Goal: Check status: Check status

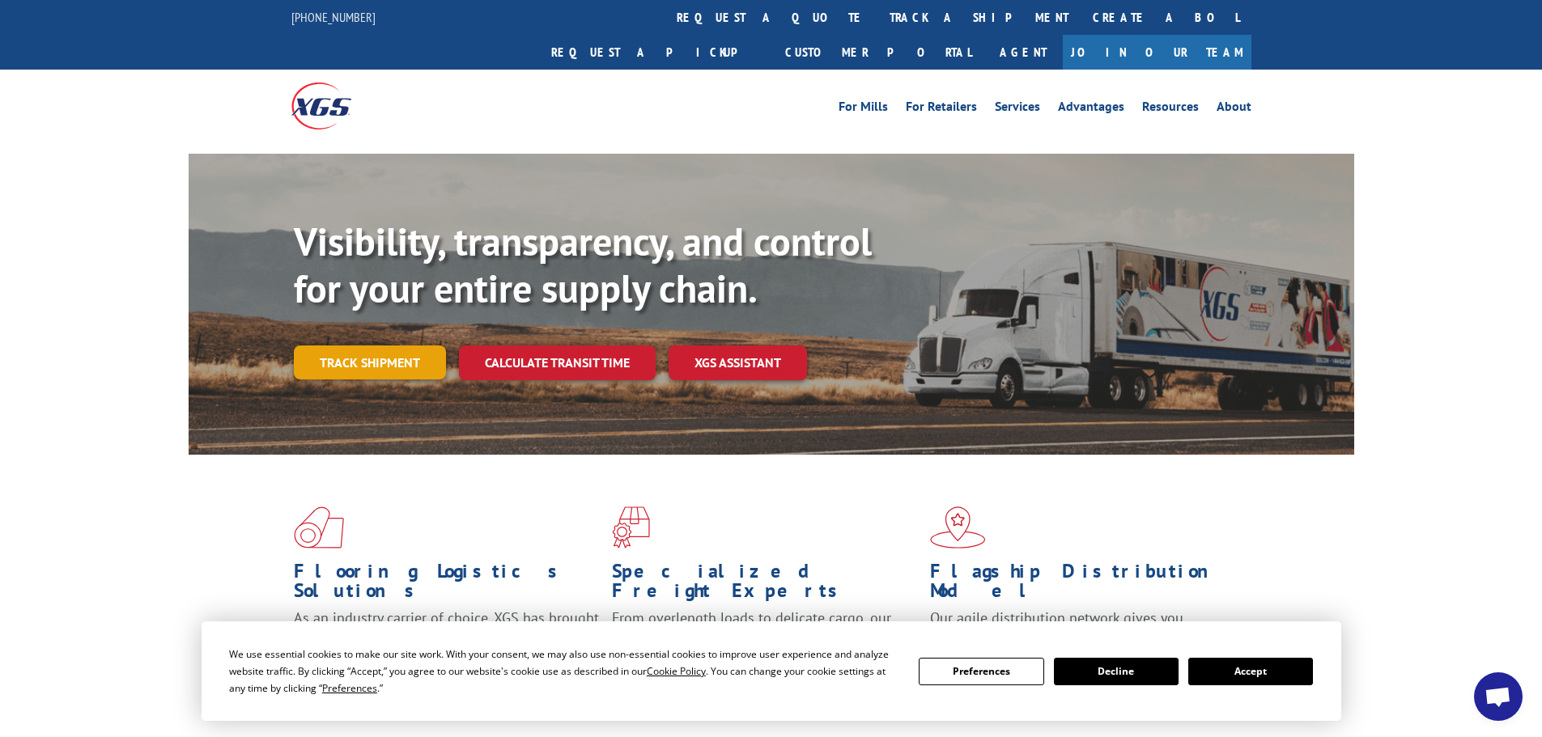
click at [357, 346] on link "Track shipment" at bounding box center [370, 363] width 152 height 34
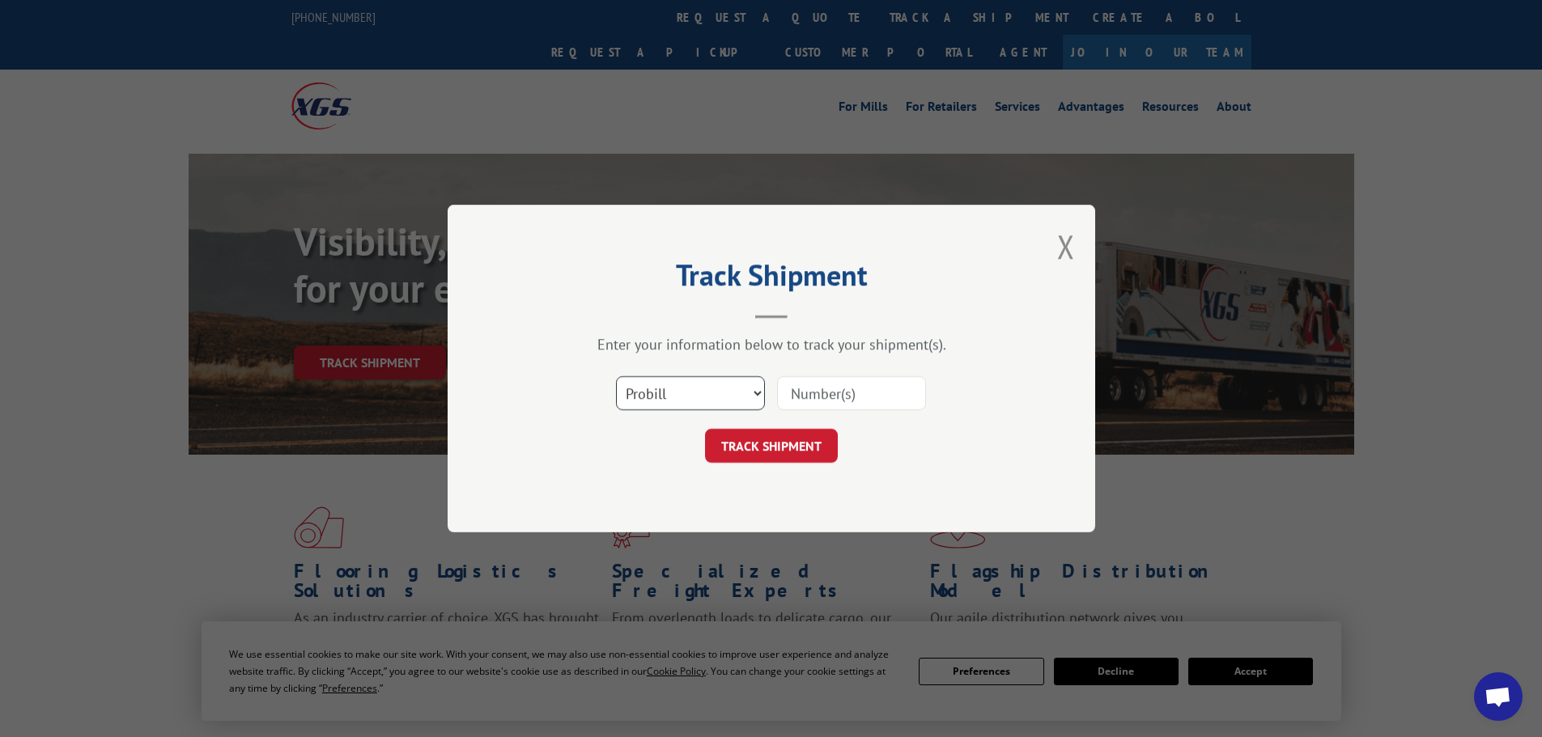
click at [737, 383] on select "Select category... Probill BOL PO" at bounding box center [690, 393] width 149 height 34
select select "po"
click at [616, 376] on select "Select category... Probill BOL PO" at bounding box center [690, 393] width 149 height 34
click at [807, 393] on input at bounding box center [851, 393] width 149 height 34
paste input "46519024"
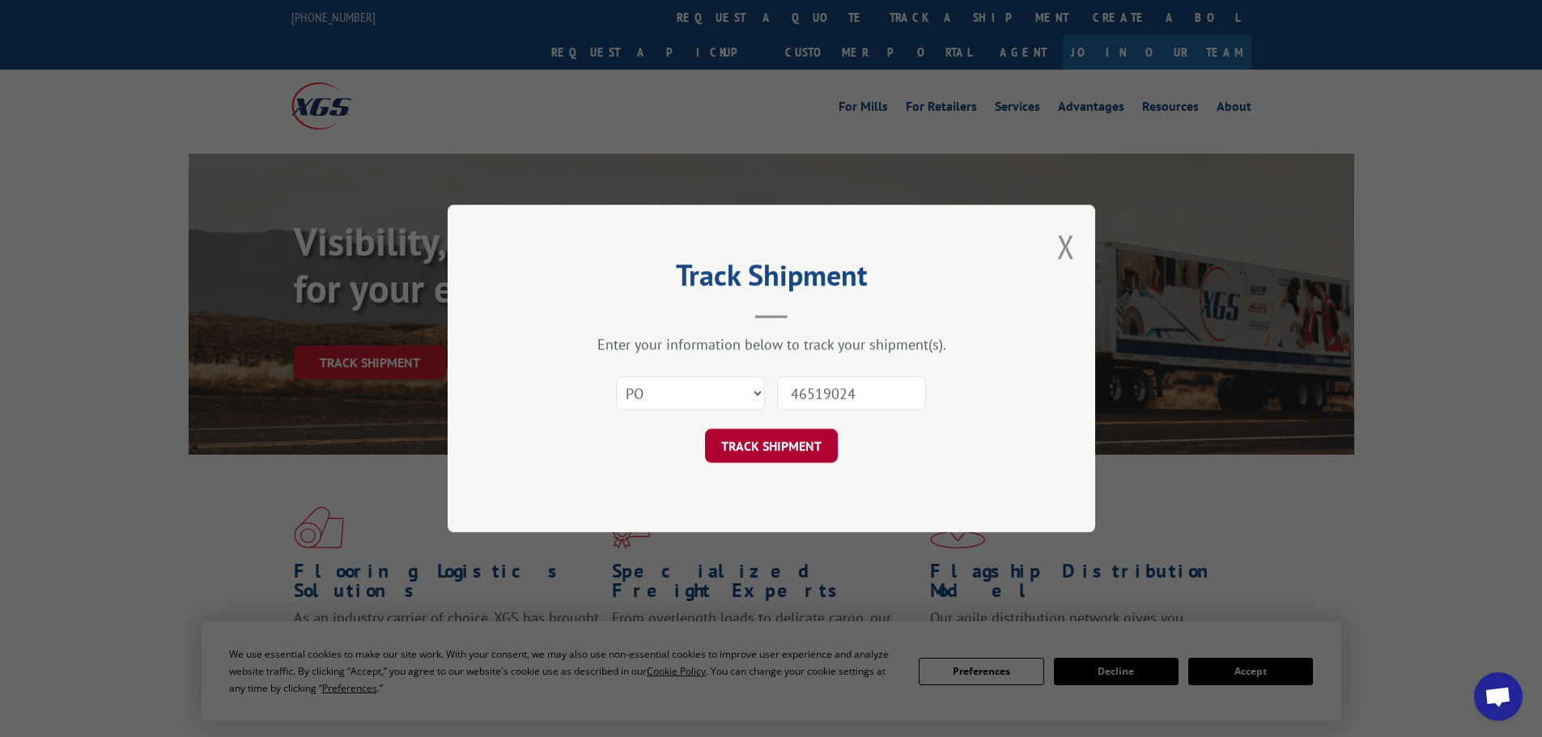
type input "46519024"
click at [770, 445] on button "TRACK SHIPMENT" at bounding box center [771, 446] width 133 height 34
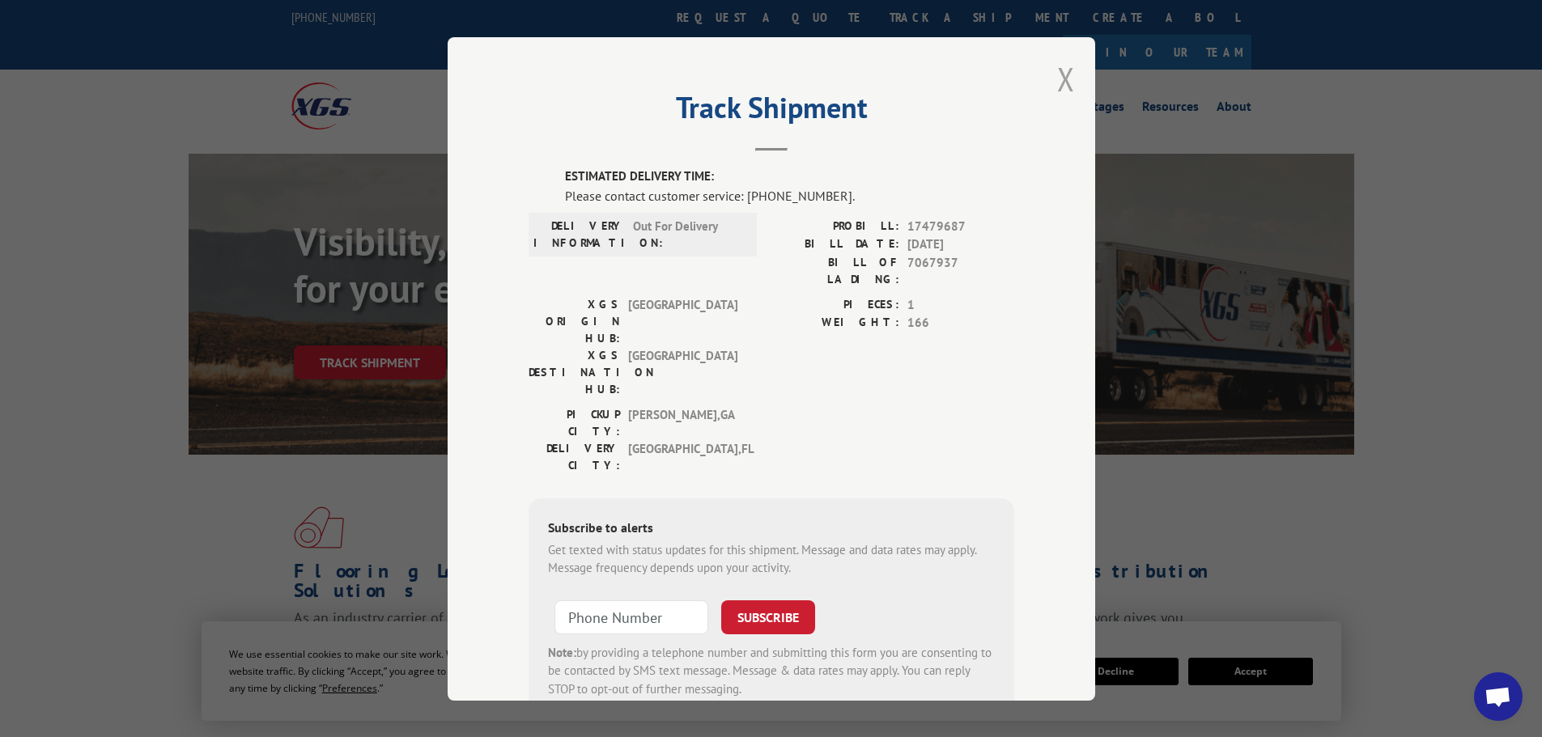
click at [1058, 85] on button "Close modal" at bounding box center [1066, 78] width 18 height 43
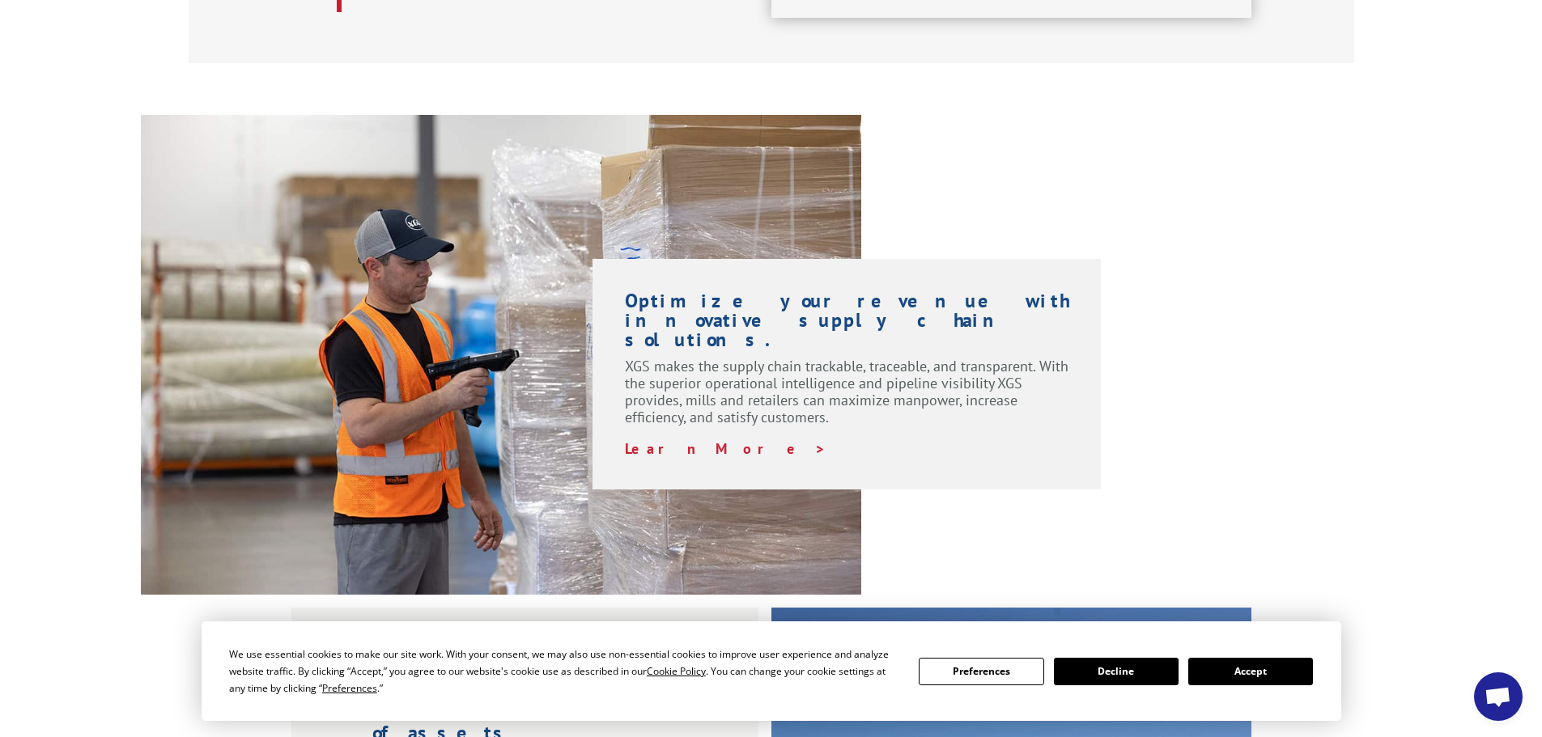
scroll to position [243, 0]
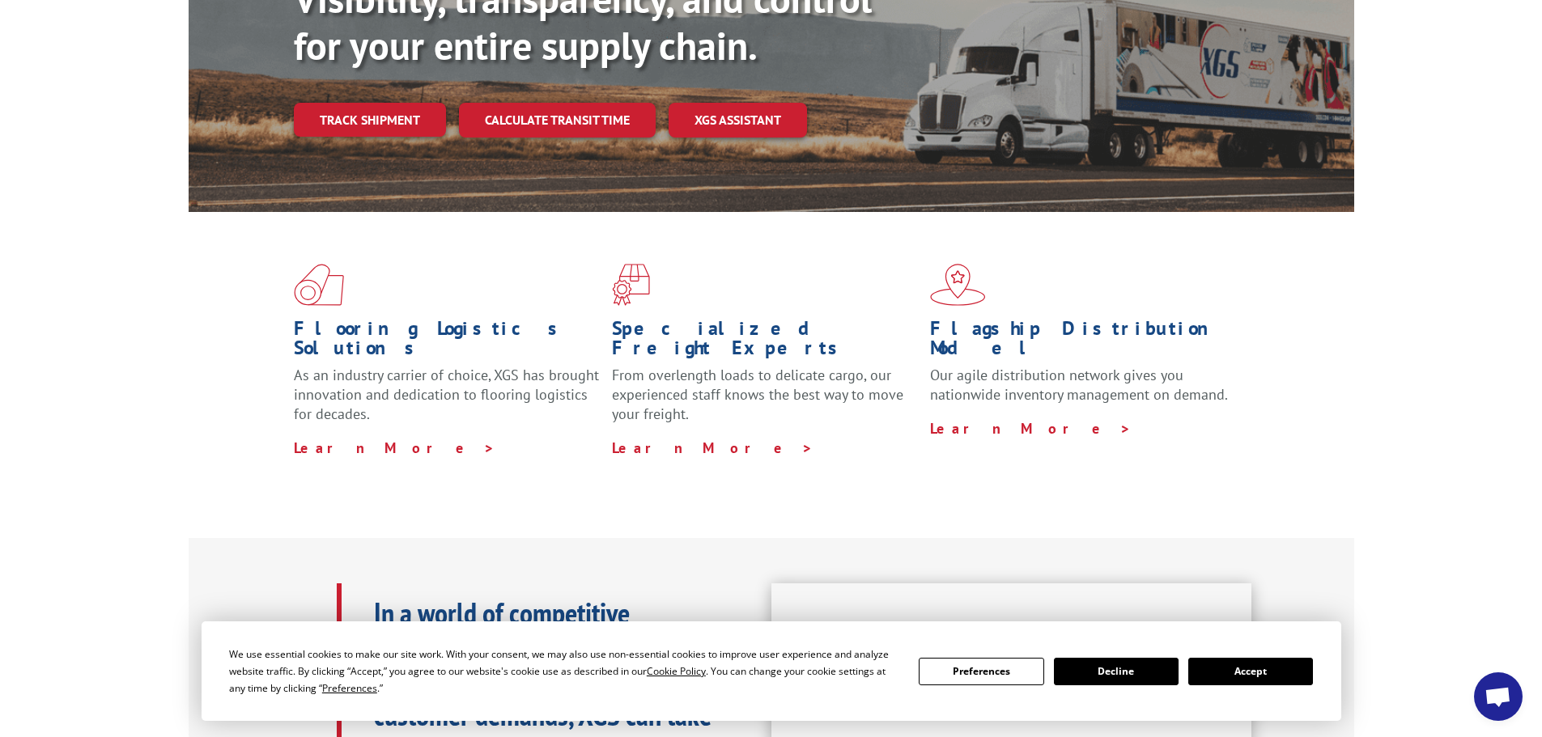
click at [1241, 669] on button "Accept" at bounding box center [1250, 672] width 125 height 28
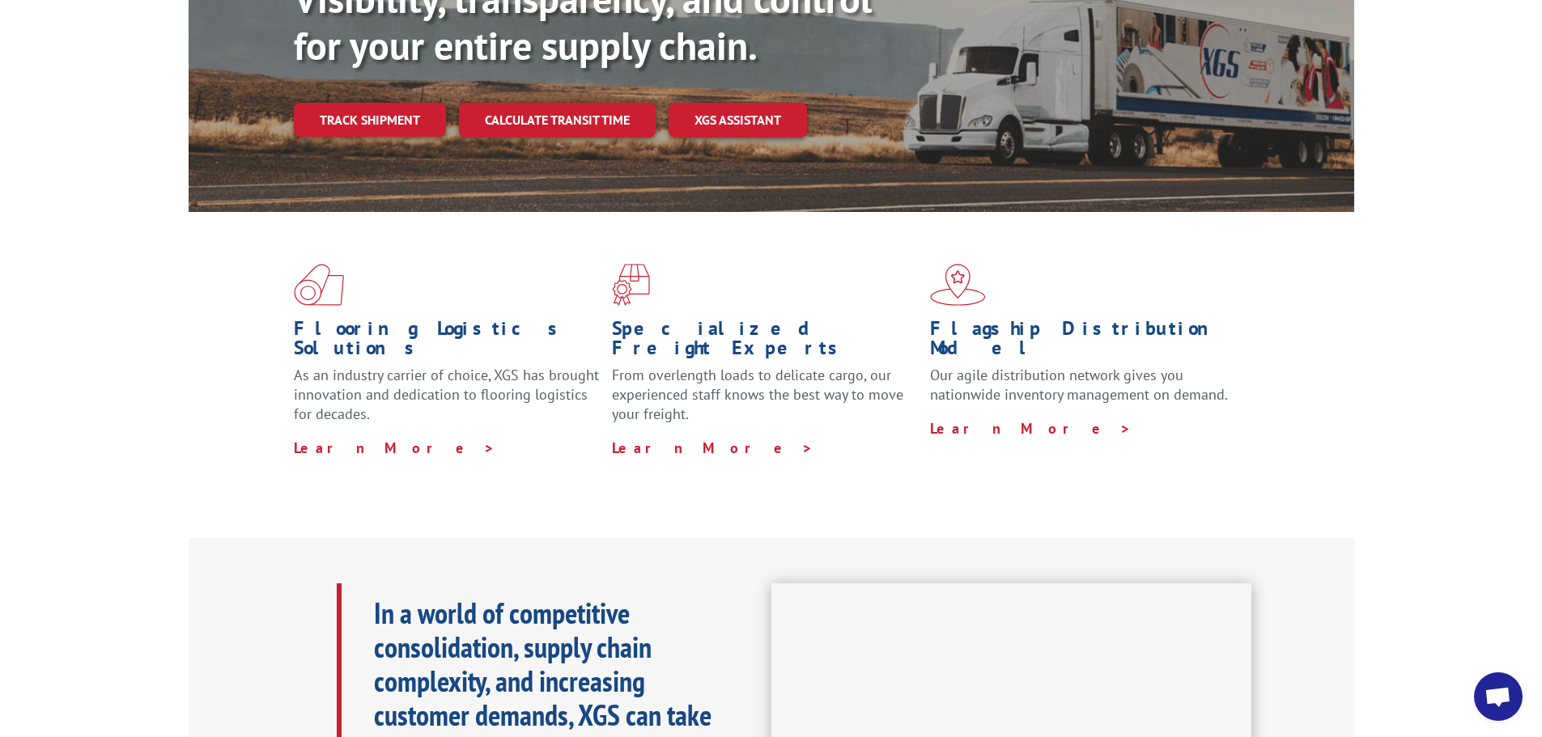
scroll to position [0, 0]
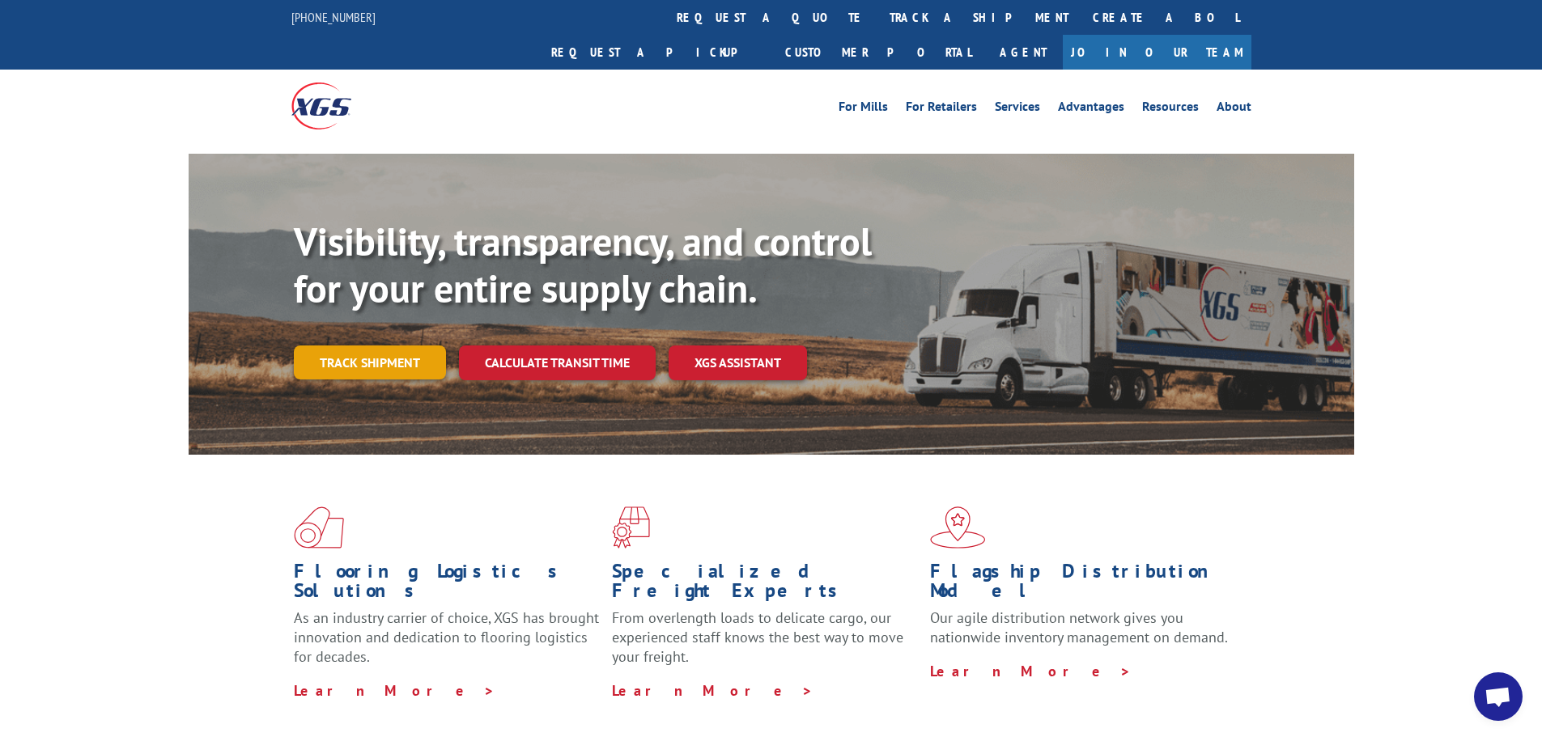
click at [369, 346] on link "Track shipment" at bounding box center [370, 363] width 152 height 34
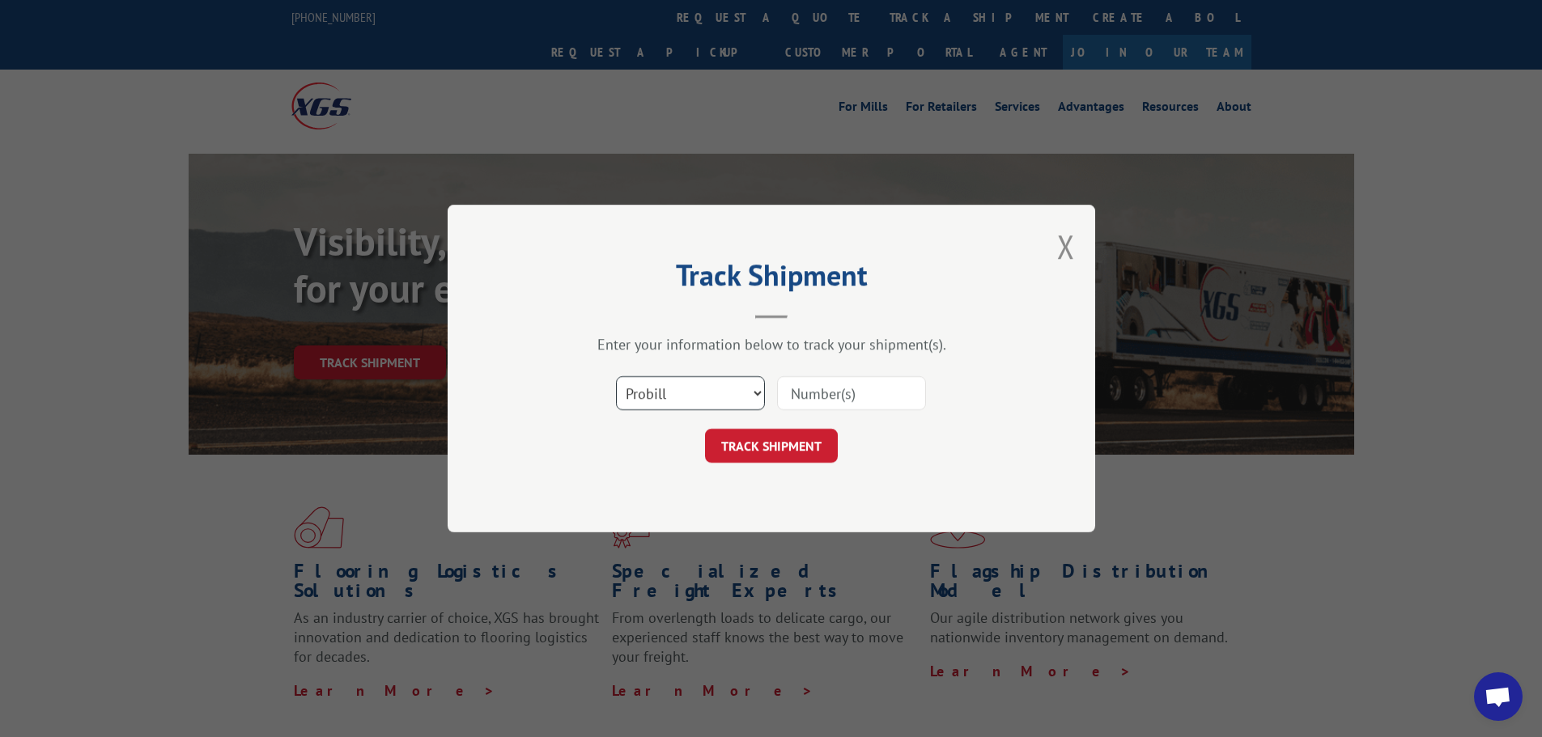
click at [694, 398] on select "Select category... Probill BOL PO" at bounding box center [690, 393] width 149 height 34
select select "po"
click at [616, 376] on select "Select category... Probill BOL PO" at bounding box center [690, 393] width 149 height 34
click at [804, 393] on input at bounding box center [851, 393] width 149 height 34
click at [828, 385] on input at bounding box center [851, 393] width 149 height 34
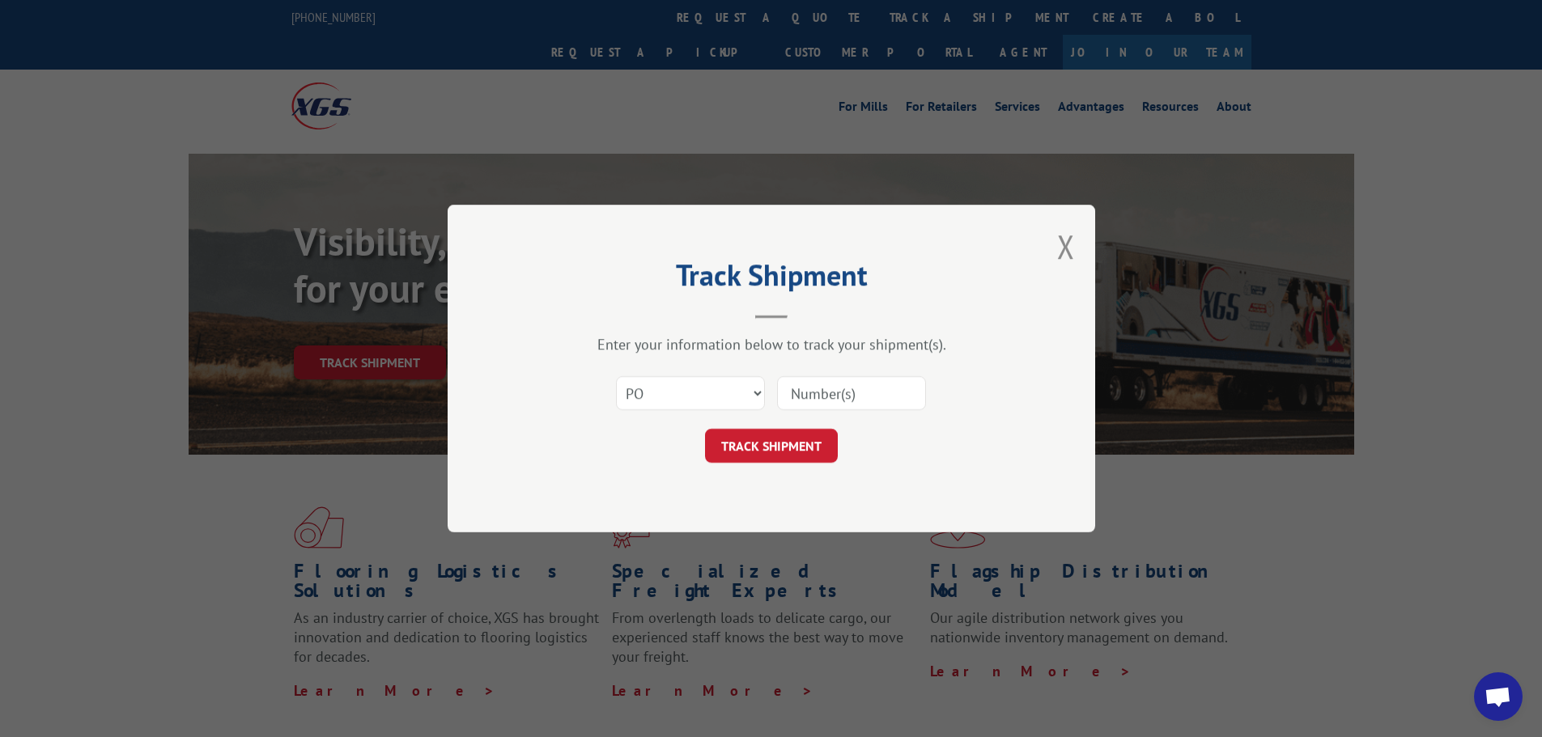
paste input "46519024"
type input "46519024"
click at [780, 435] on button "TRACK SHIPMENT" at bounding box center [771, 446] width 133 height 34
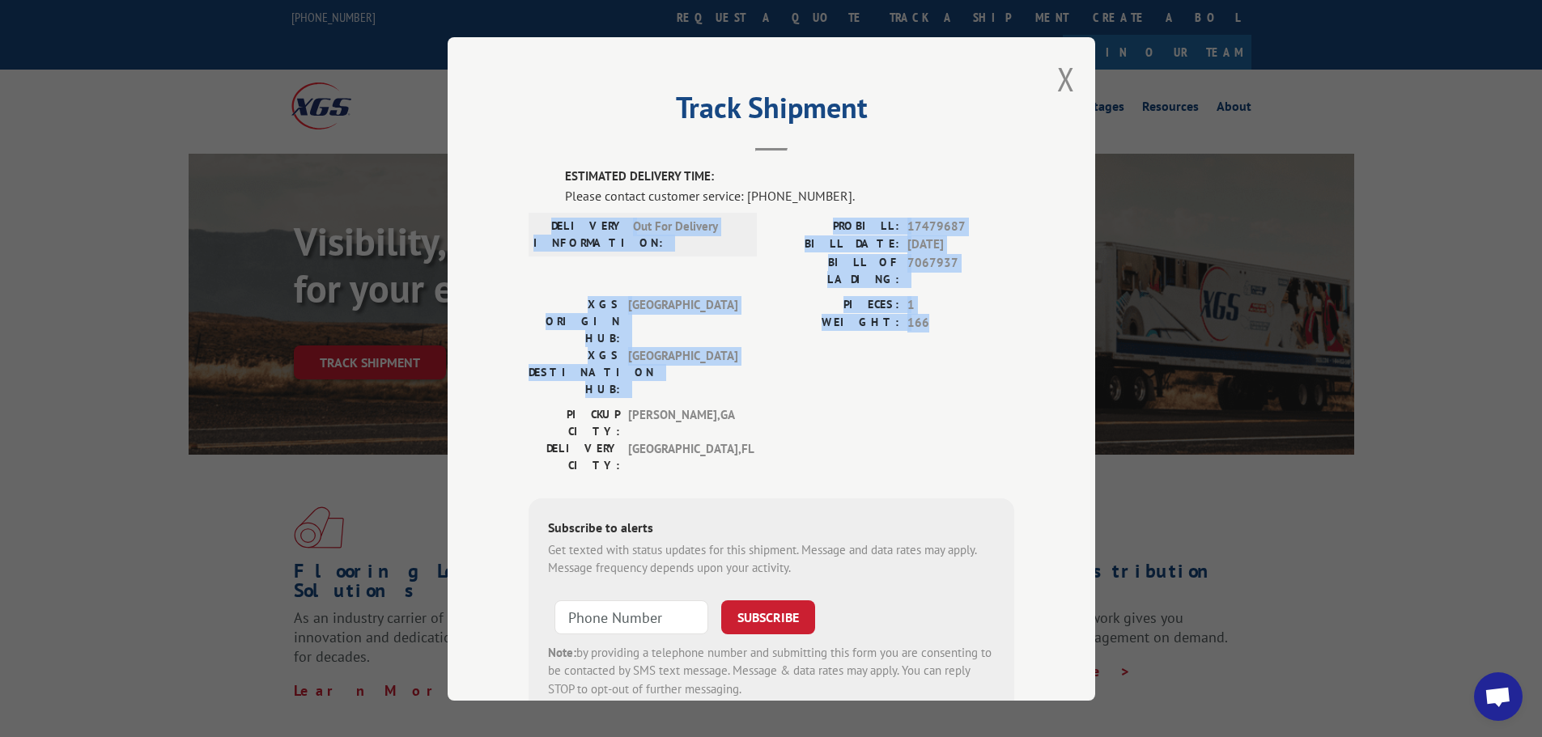
drag, startPoint x: 558, startPoint y: 224, endPoint x: 936, endPoint y: 308, distance: 387.0
click at [936, 308] on div "ESTIMATED DELIVERY TIME: Please contact customer service: [PHONE_NUMBER]. DELIV…" at bounding box center [771, 443] width 486 height 550
copy div "DELIVERY INFORMATION: Out For Delivery PROBILL: 17479687 BILL DATE: [DATE] BILL…"
click at [1063, 80] on button "Close modal" at bounding box center [1066, 78] width 18 height 43
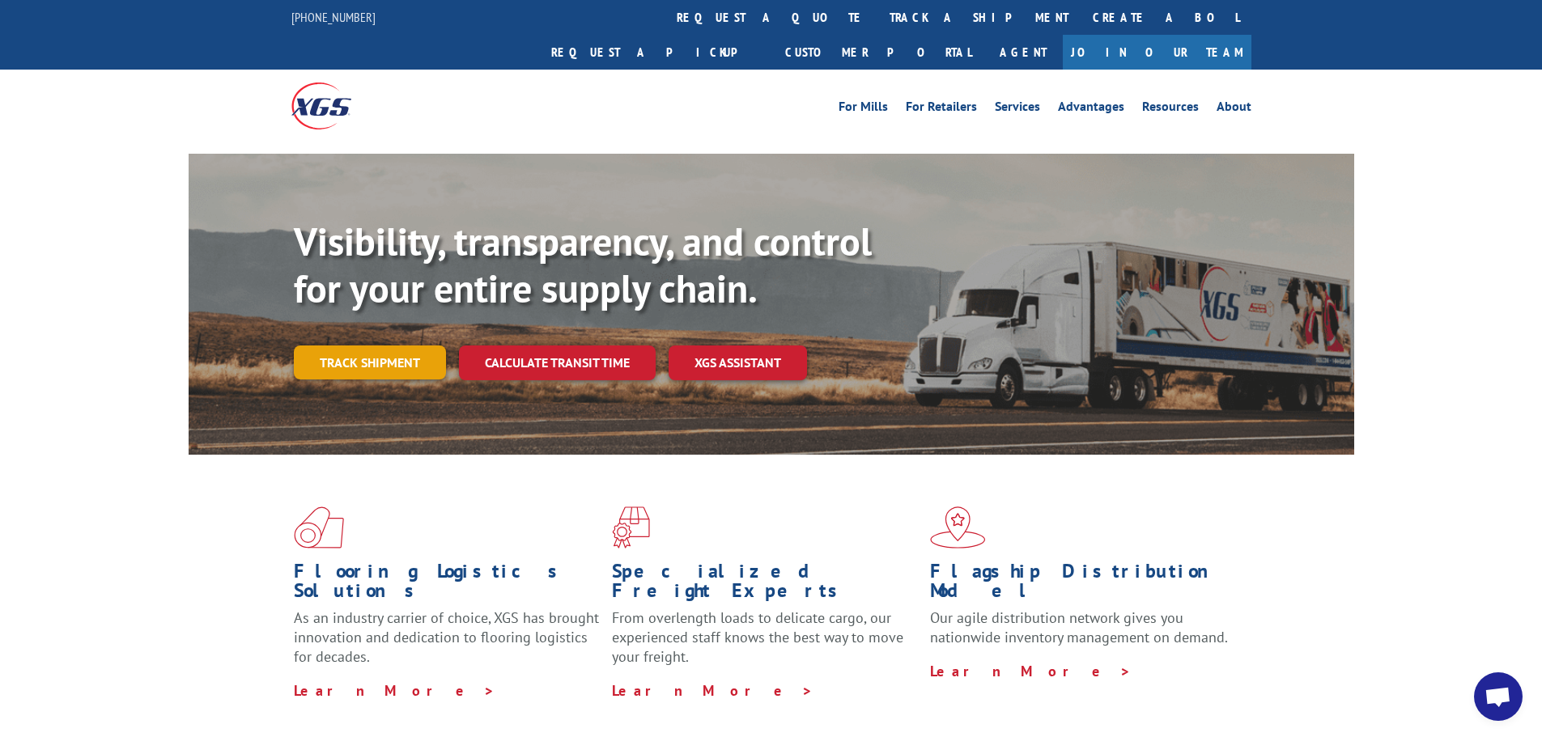
click at [375, 346] on link "Track shipment" at bounding box center [370, 363] width 152 height 34
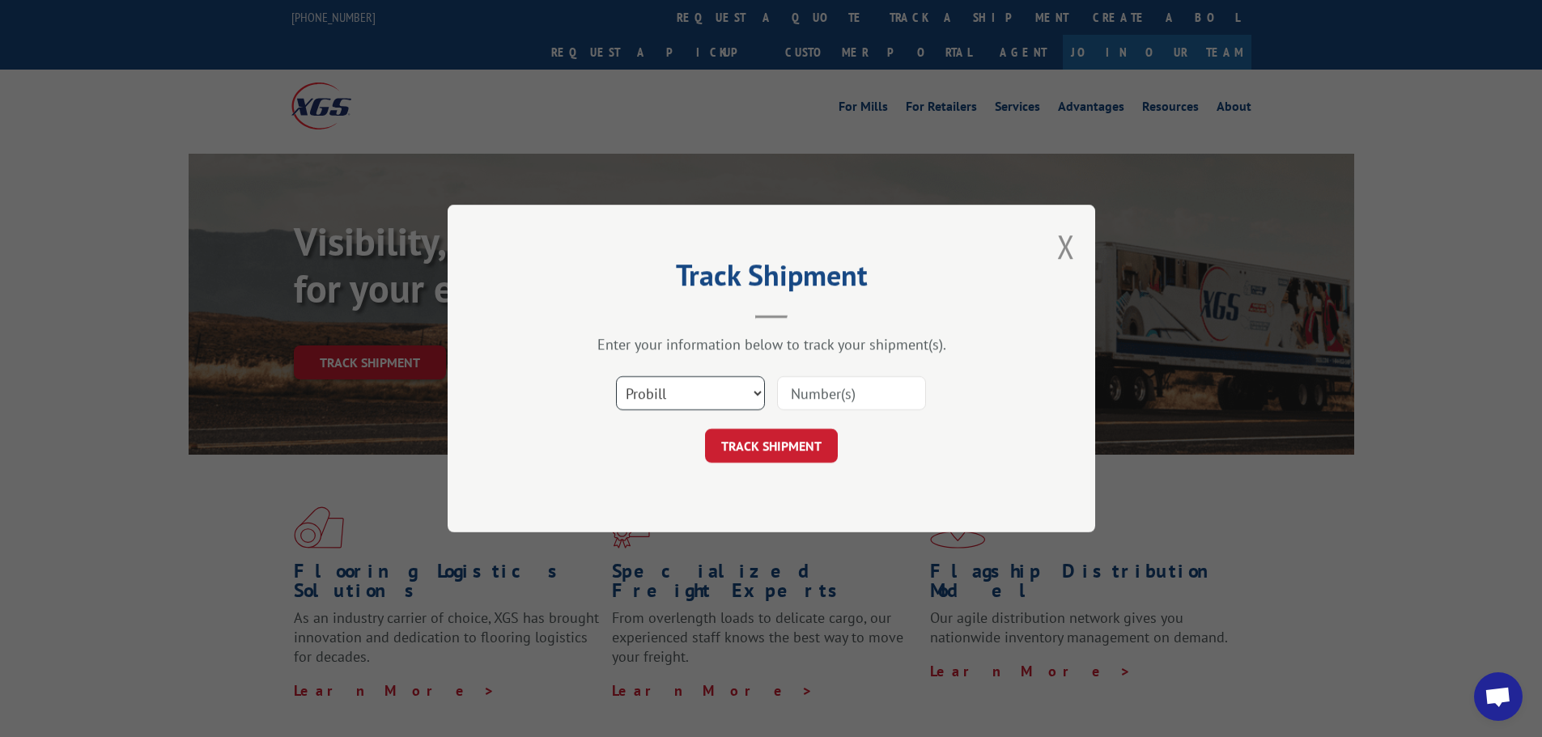
click at [690, 390] on select "Select category... Probill BOL PO" at bounding box center [690, 393] width 149 height 34
select select "po"
click at [616, 376] on select "Select category... Probill BOL PO" at bounding box center [690, 393] width 149 height 34
click at [821, 392] on input at bounding box center [851, 393] width 149 height 34
paste input "46519037"
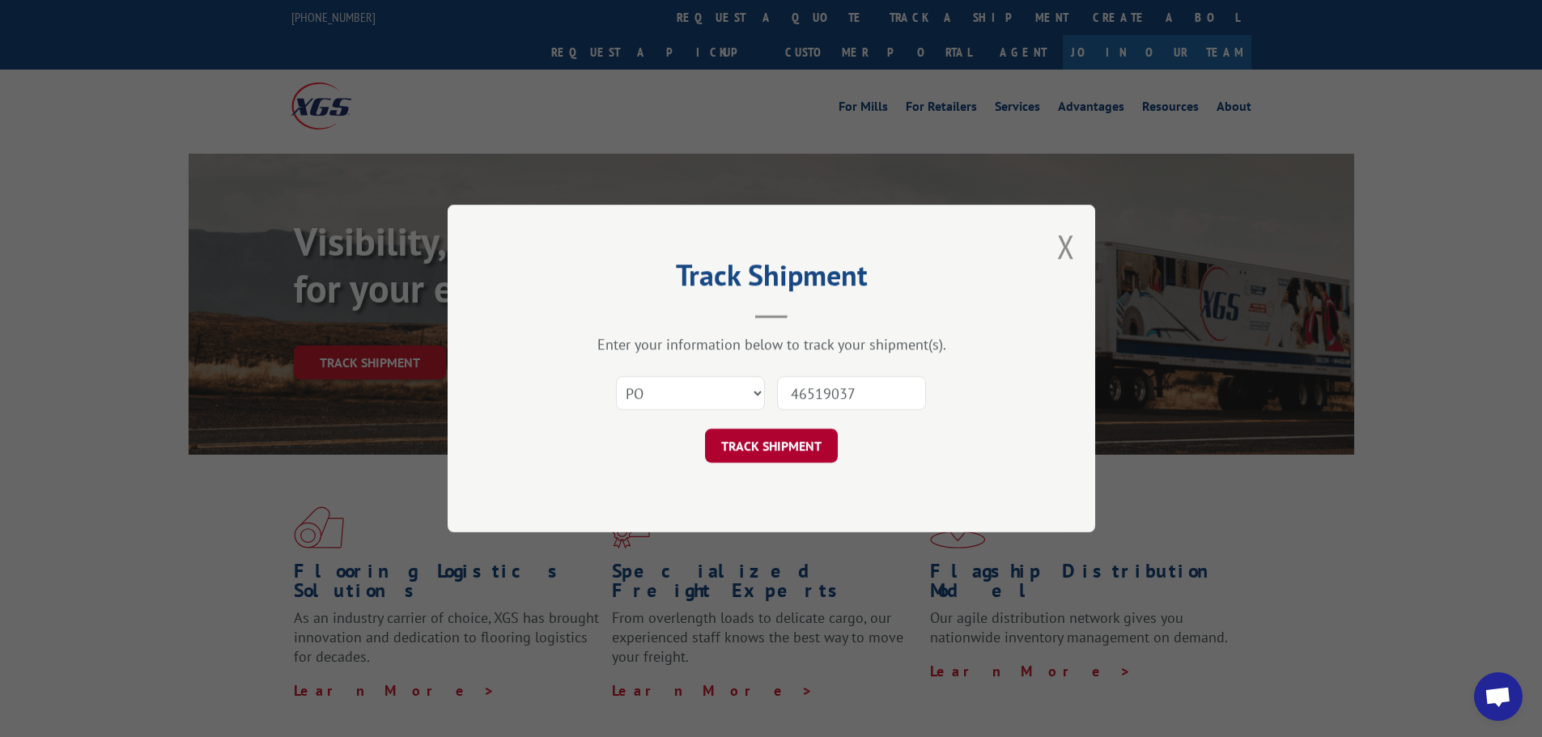
type input "46519037"
click at [796, 440] on button "TRACK SHIPMENT" at bounding box center [771, 446] width 133 height 34
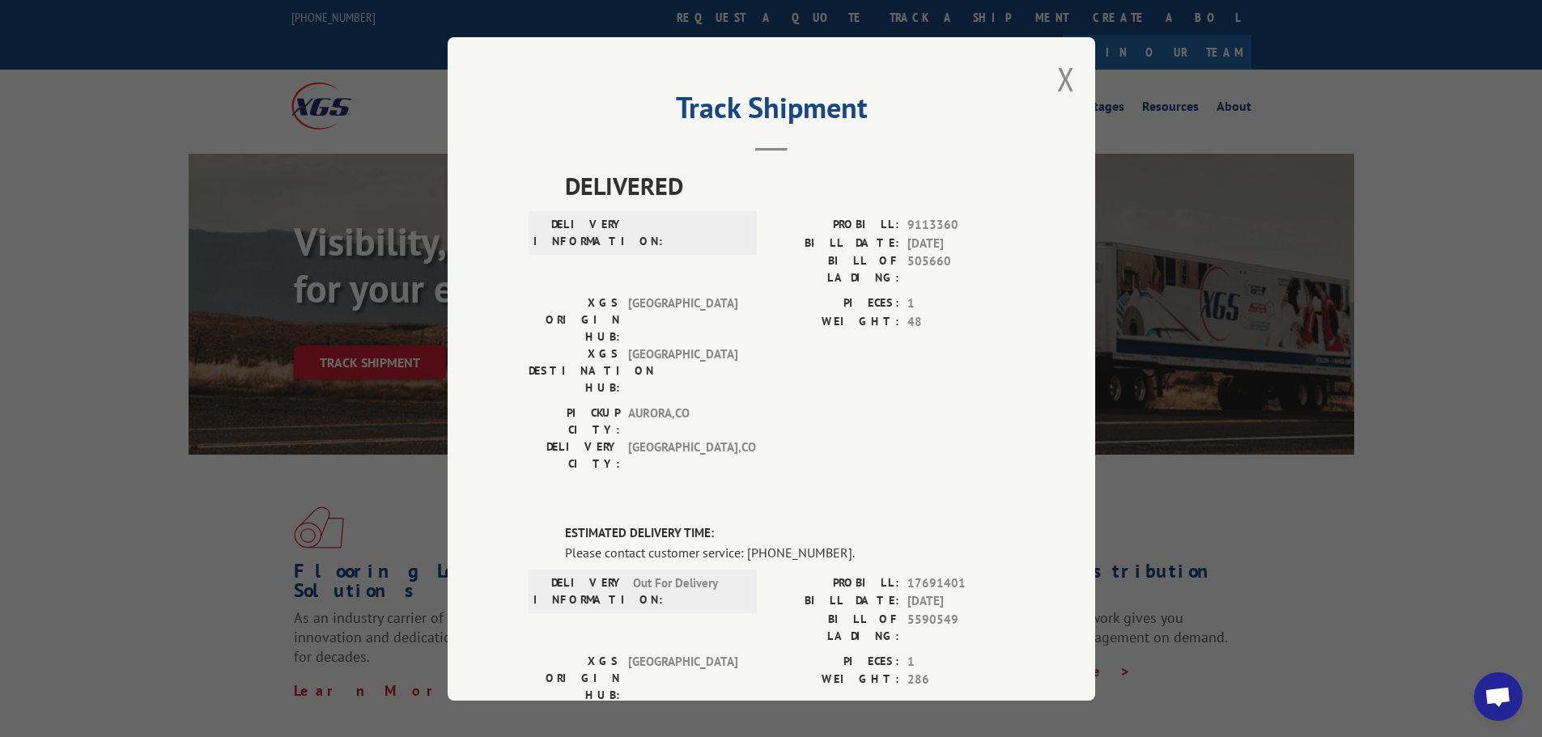
drag, startPoint x: 1050, startPoint y: 74, endPoint x: 978, endPoint y: 148, distance: 103.0
click at [1048, 75] on div "Track Shipment DELIVERED DELIVERY INFORMATION: PROBILL: 9113360 BILL DATE: [DAT…" at bounding box center [771, 369] width 647 height 664
drag, startPoint x: 1057, startPoint y: 74, endPoint x: 899, endPoint y: 138, distance: 170.6
click at [1057, 74] on button "Close modal" at bounding box center [1066, 78] width 18 height 43
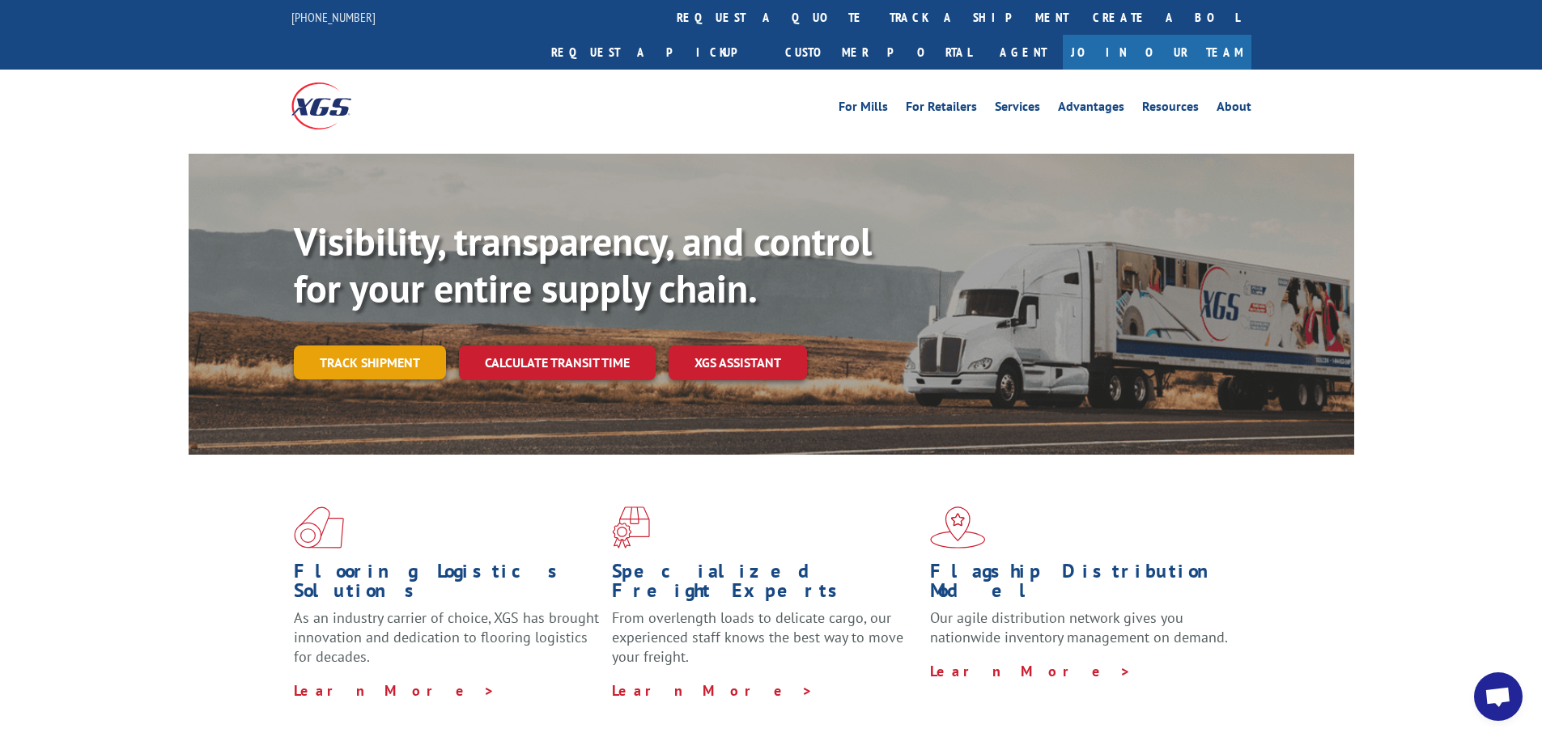
click at [357, 346] on link "Track shipment" at bounding box center [370, 363] width 152 height 34
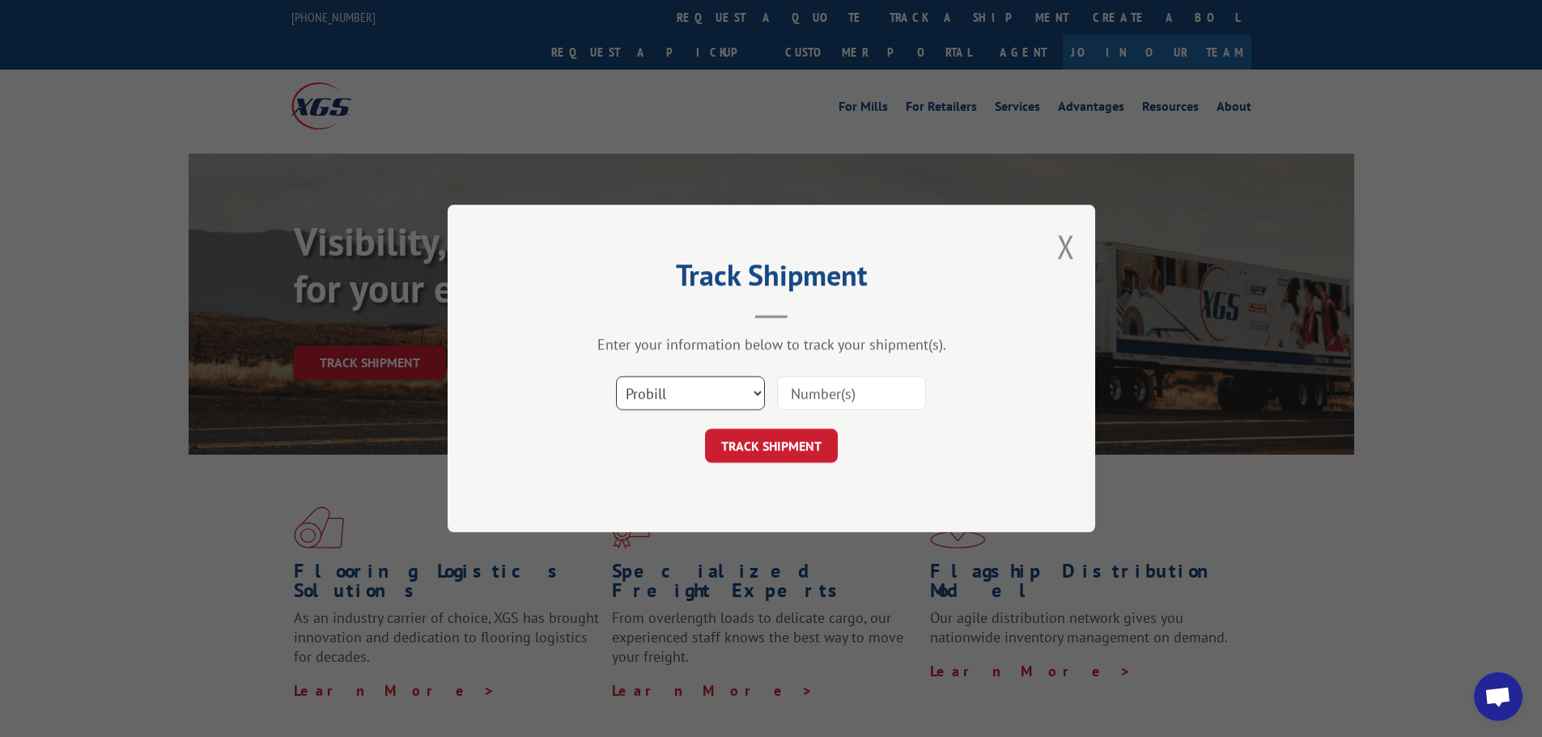
click at [673, 384] on select "Select category... Probill BOL PO" at bounding box center [690, 393] width 149 height 34
select select "bol"
click at [616, 376] on select "Select category... Probill BOL PO" at bounding box center [690, 393] width 149 height 34
click at [816, 389] on input at bounding box center [851, 393] width 149 height 34
paste input "5590549"
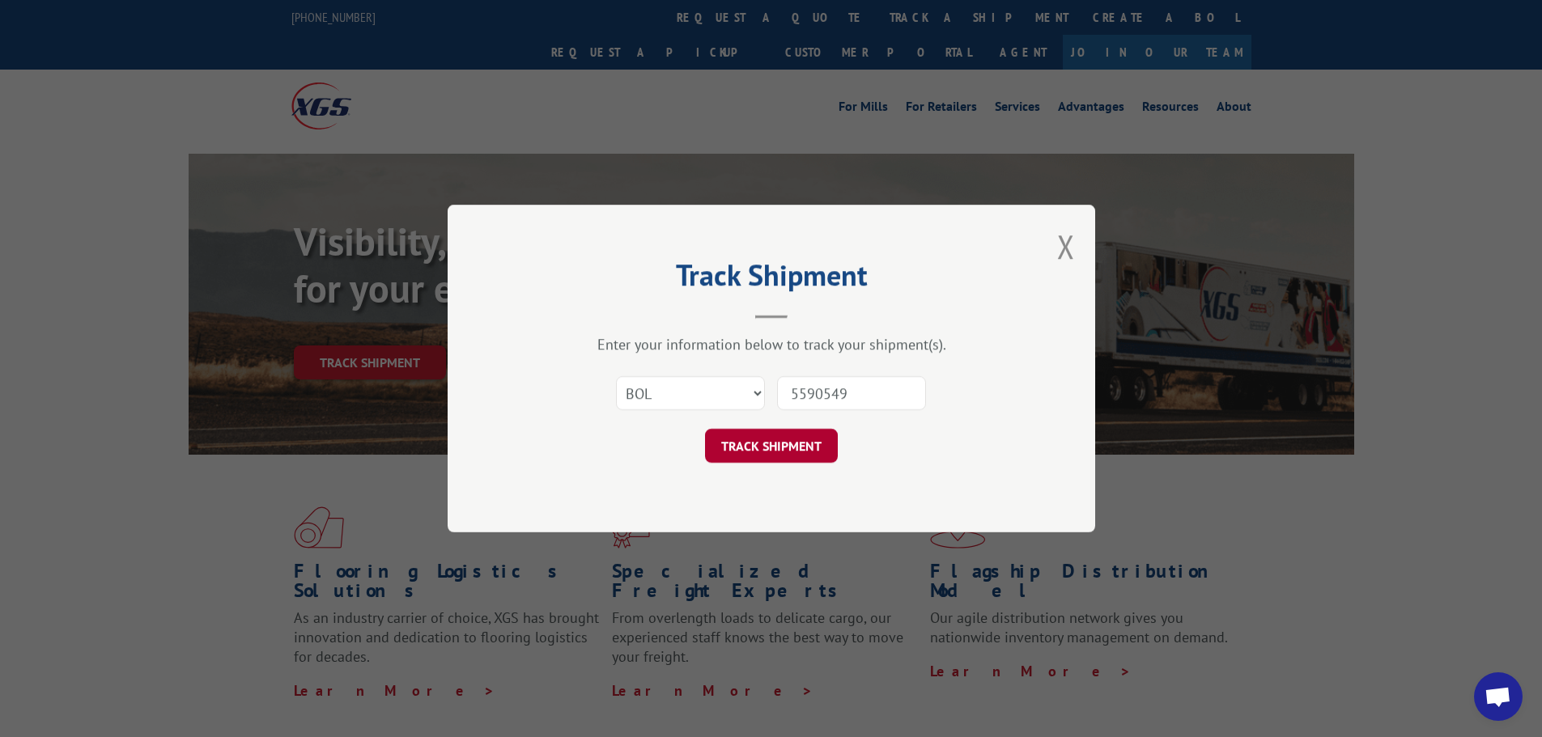
type input "5590549"
click at [776, 441] on button "TRACK SHIPMENT" at bounding box center [771, 446] width 133 height 34
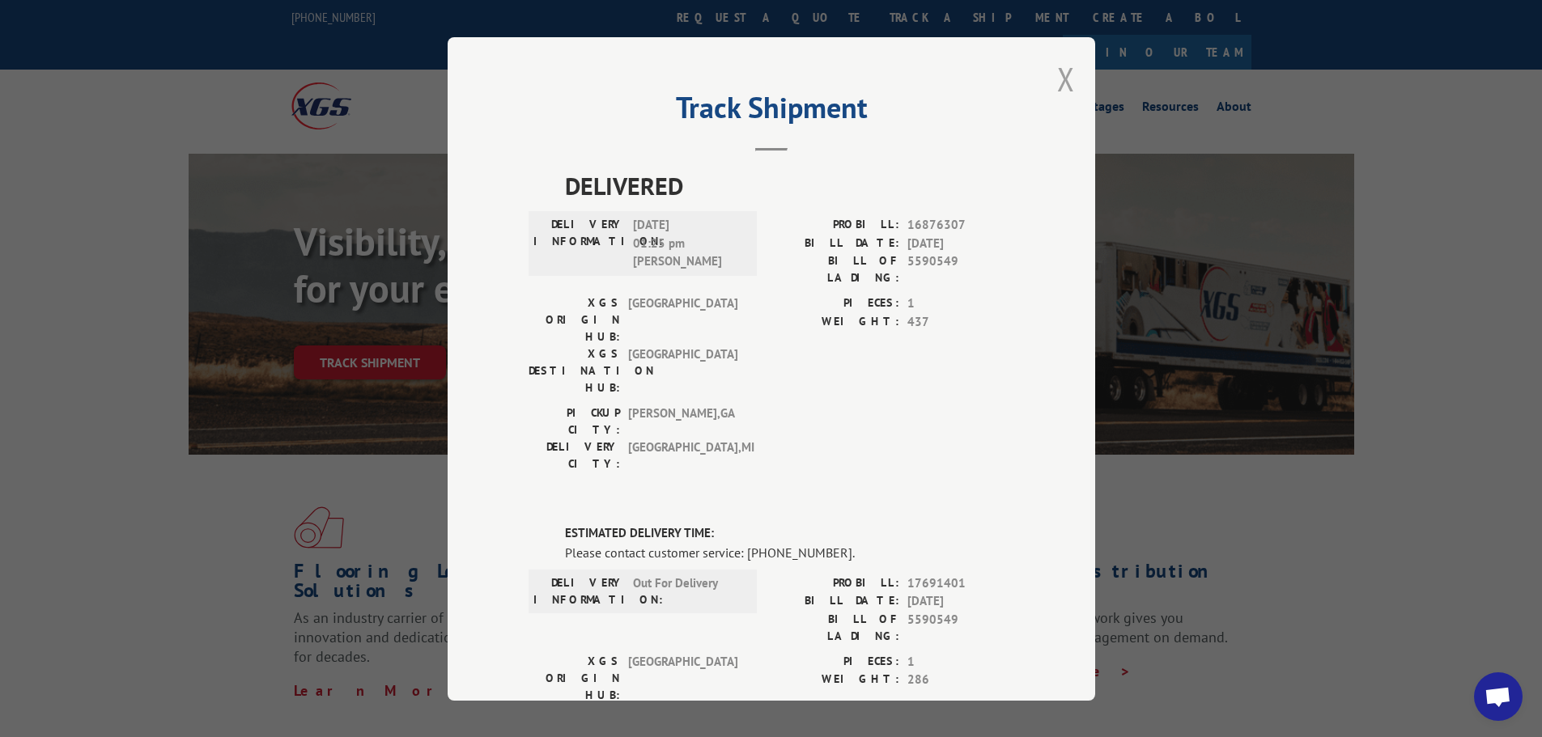
click at [1059, 74] on button "Close modal" at bounding box center [1066, 78] width 18 height 43
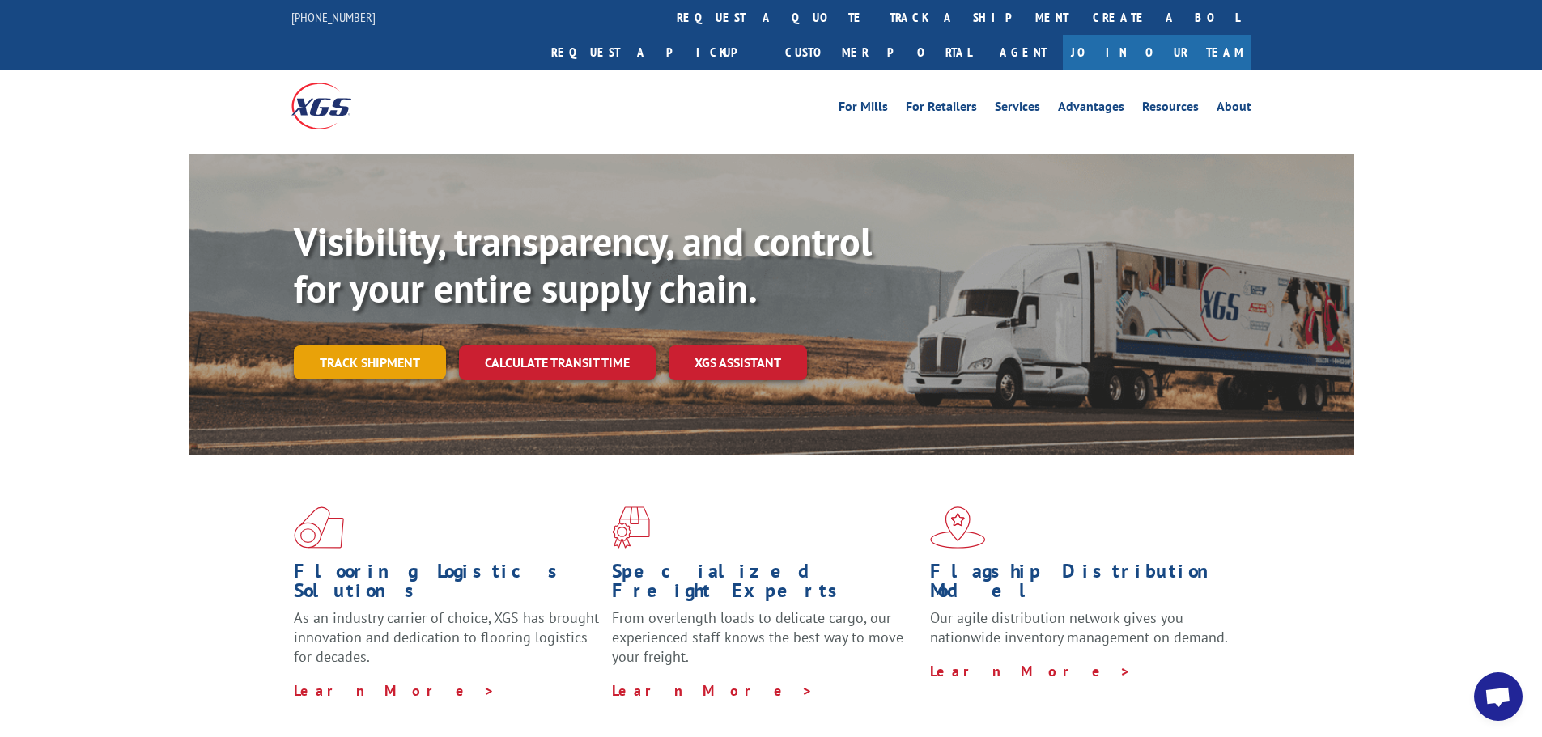
click at [357, 346] on link "Track shipment" at bounding box center [370, 363] width 152 height 34
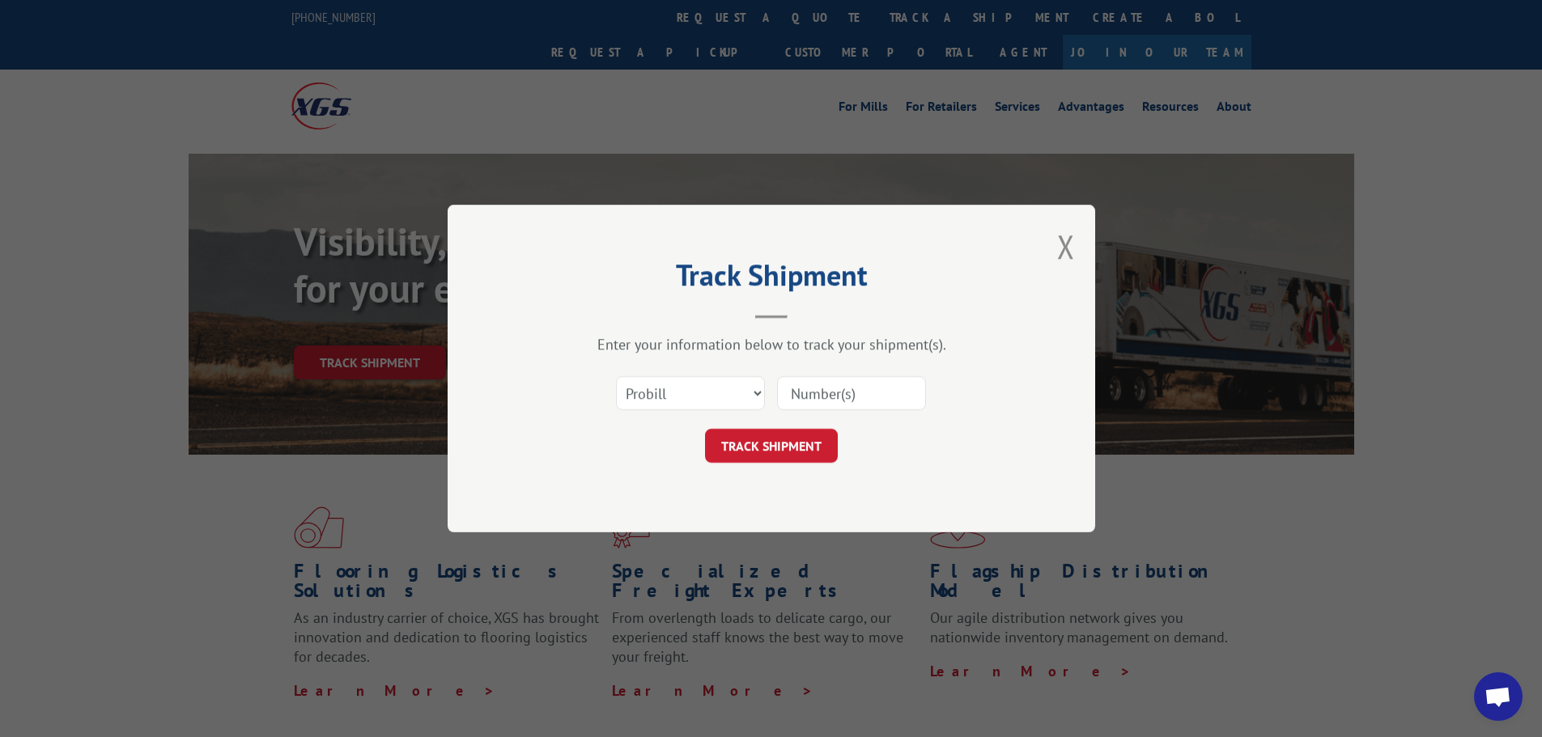
click at [831, 386] on input at bounding box center [851, 393] width 149 height 34
paste input "313017"
type input "313017"
click at [749, 451] on button "TRACK SHIPMENT" at bounding box center [771, 446] width 133 height 34
